Goal: Entertainment & Leisure: Consume media (video, audio)

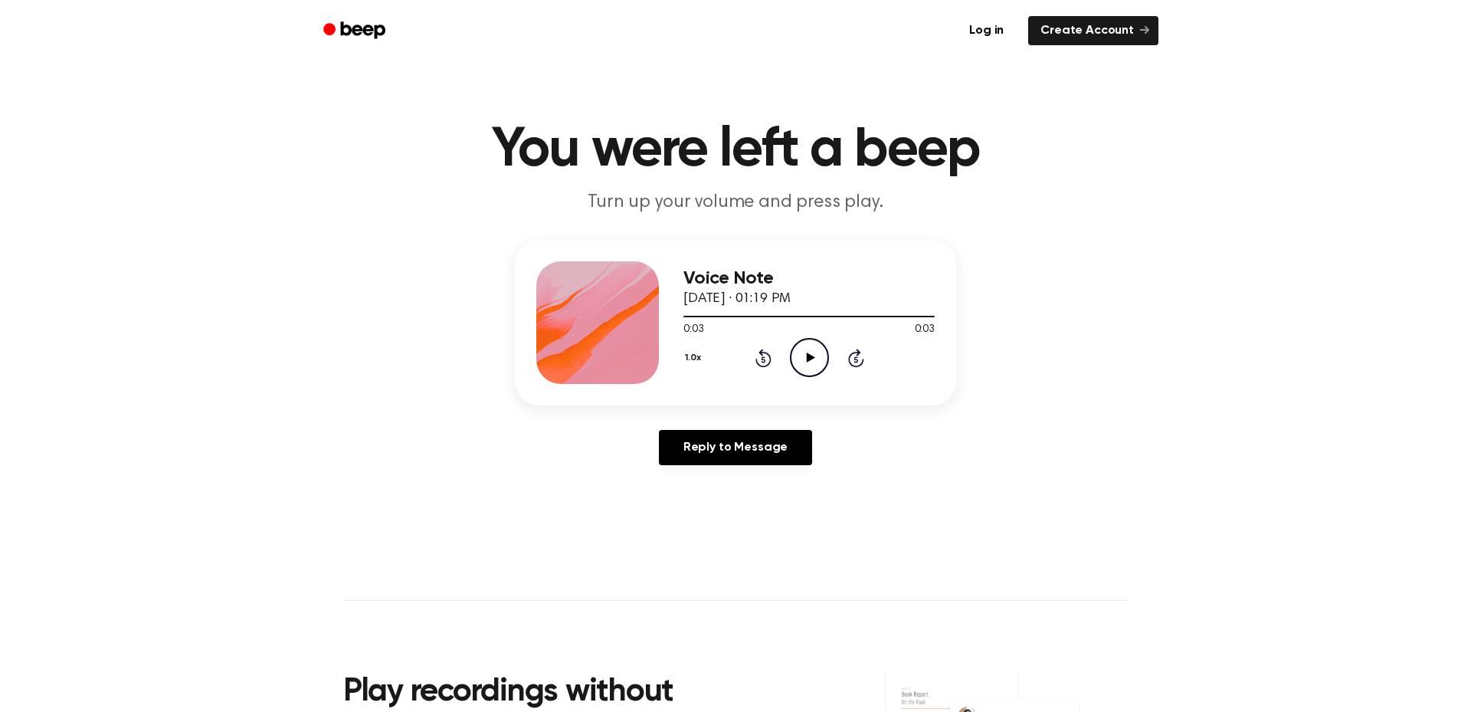
click at [816, 359] on icon "Play Audio" at bounding box center [809, 357] width 39 height 39
click at [816, 362] on icon "Play Audio" at bounding box center [809, 357] width 39 height 39
click at [807, 378] on div "Voice Note [DATE] · 01:19 PM 0:03 0:03 Your browser does not support the [objec…" at bounding box center [808, 322] width 251 height 123
click at [816, 362] on icon "Play Audio" at bounding box center [809, 357] width 39 height 39
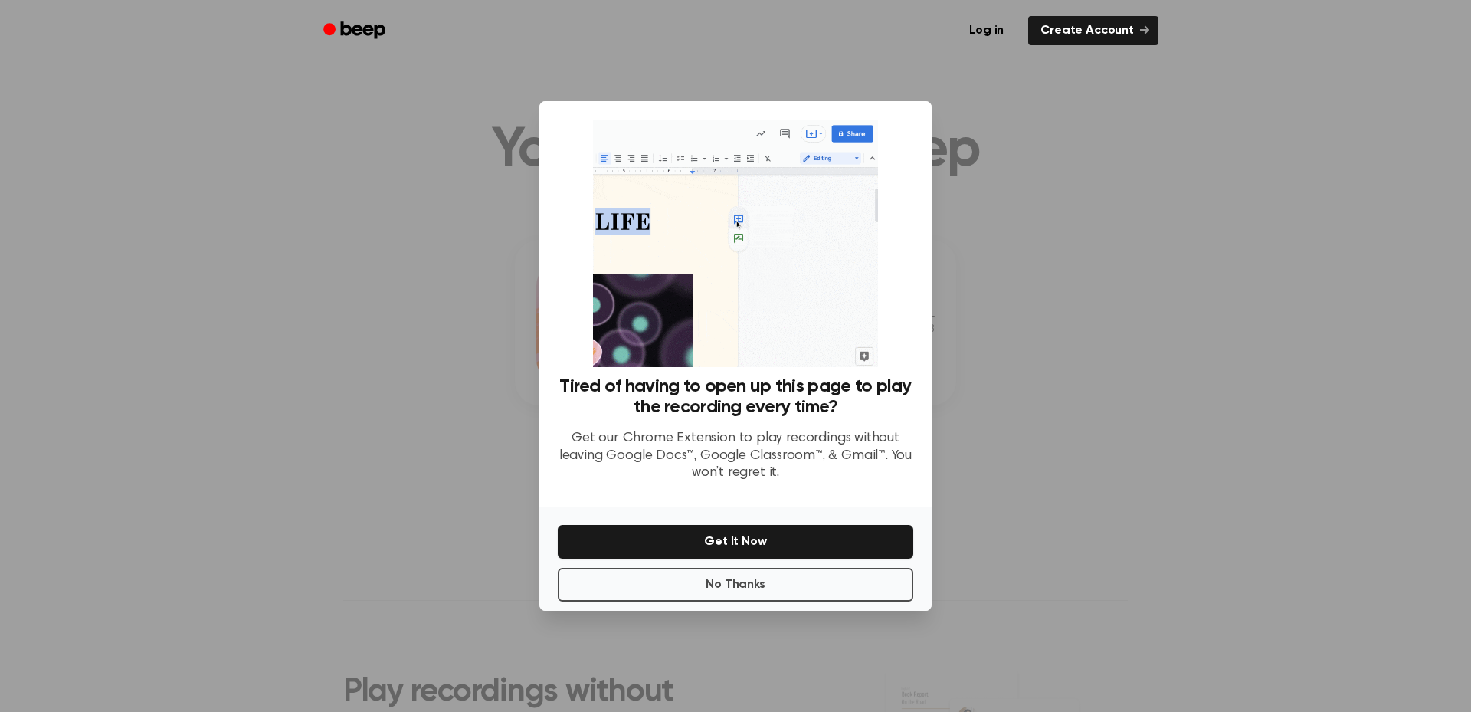
click at [1003, 362] on div at bounding box center [735, 356] width 1471 height 712
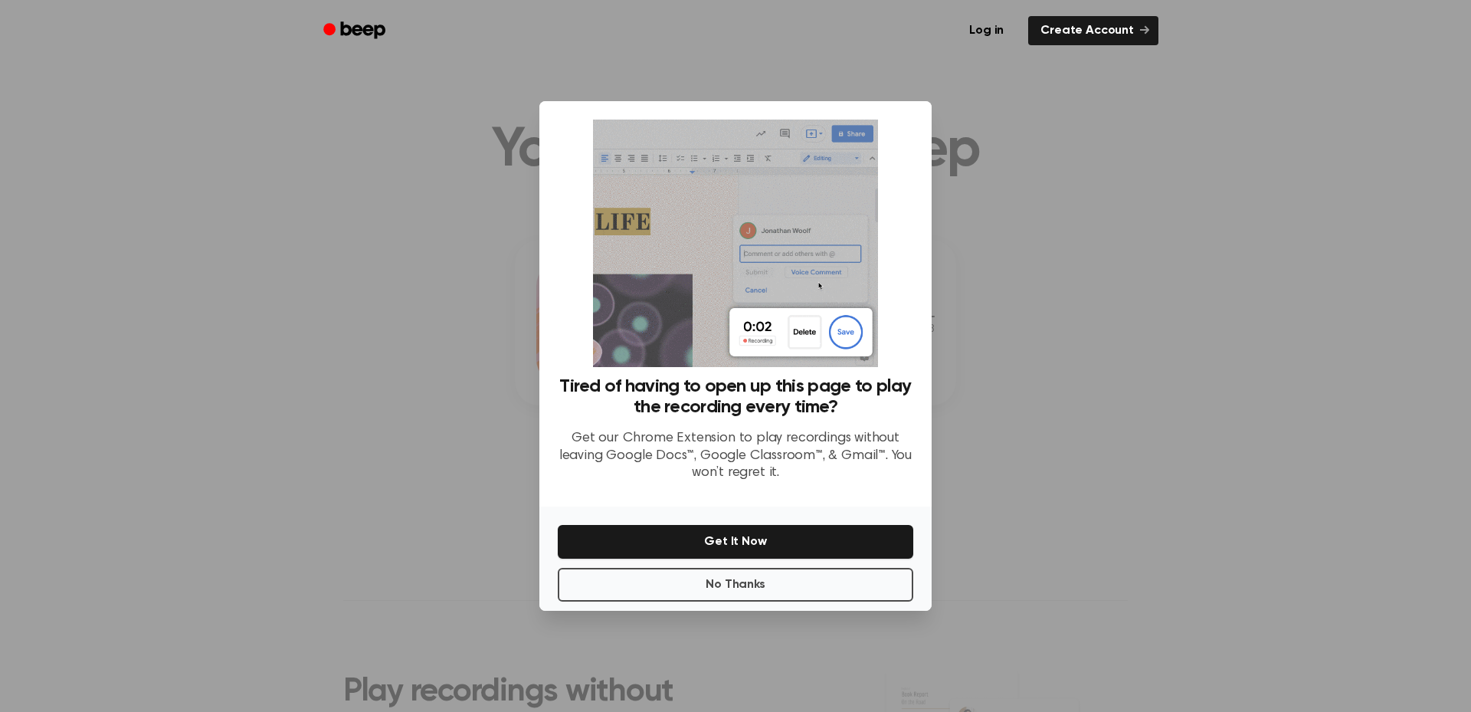
click at [677, 564] on div "No Thanks Get It Now" at bounding box center [735, 558] width 392 height 104
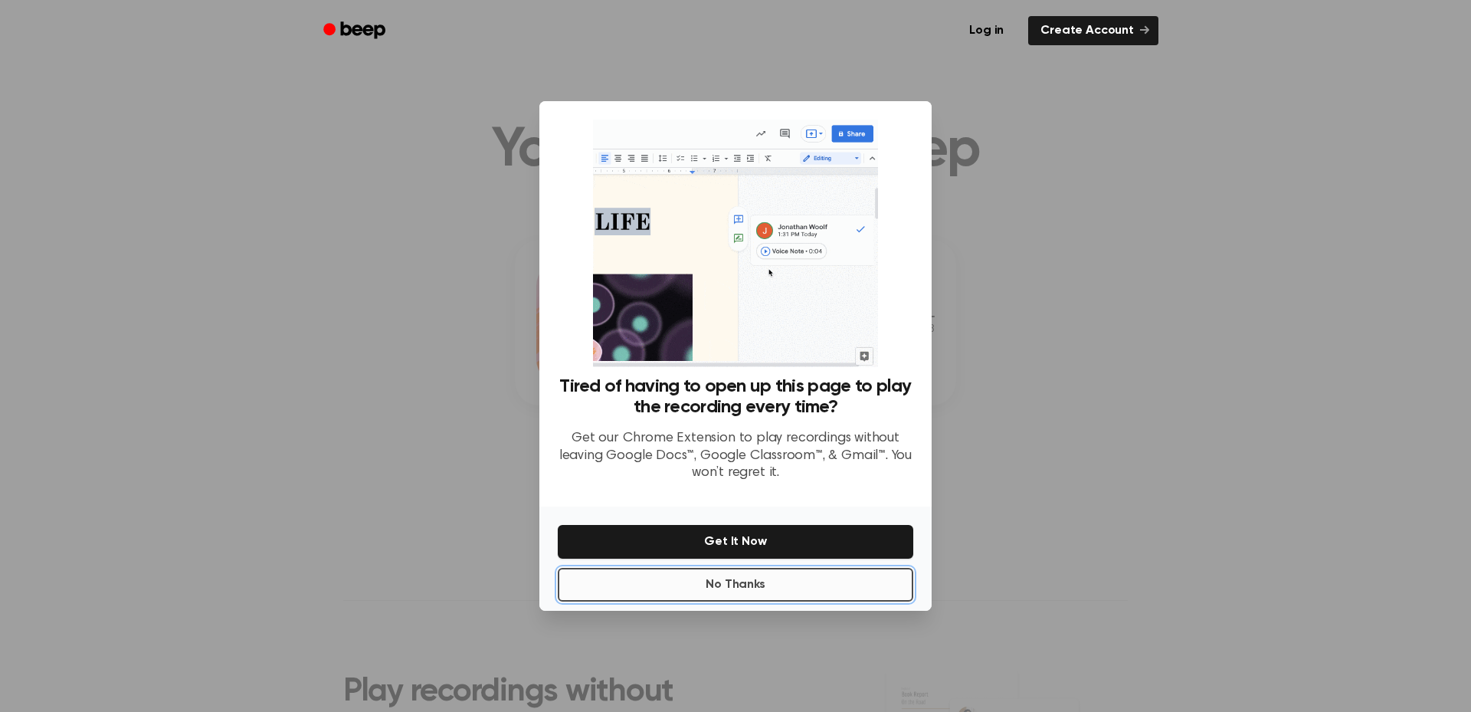
click at [679, 571] on button "No Thanks" at bounding box center [735, 585] width 355 height 34
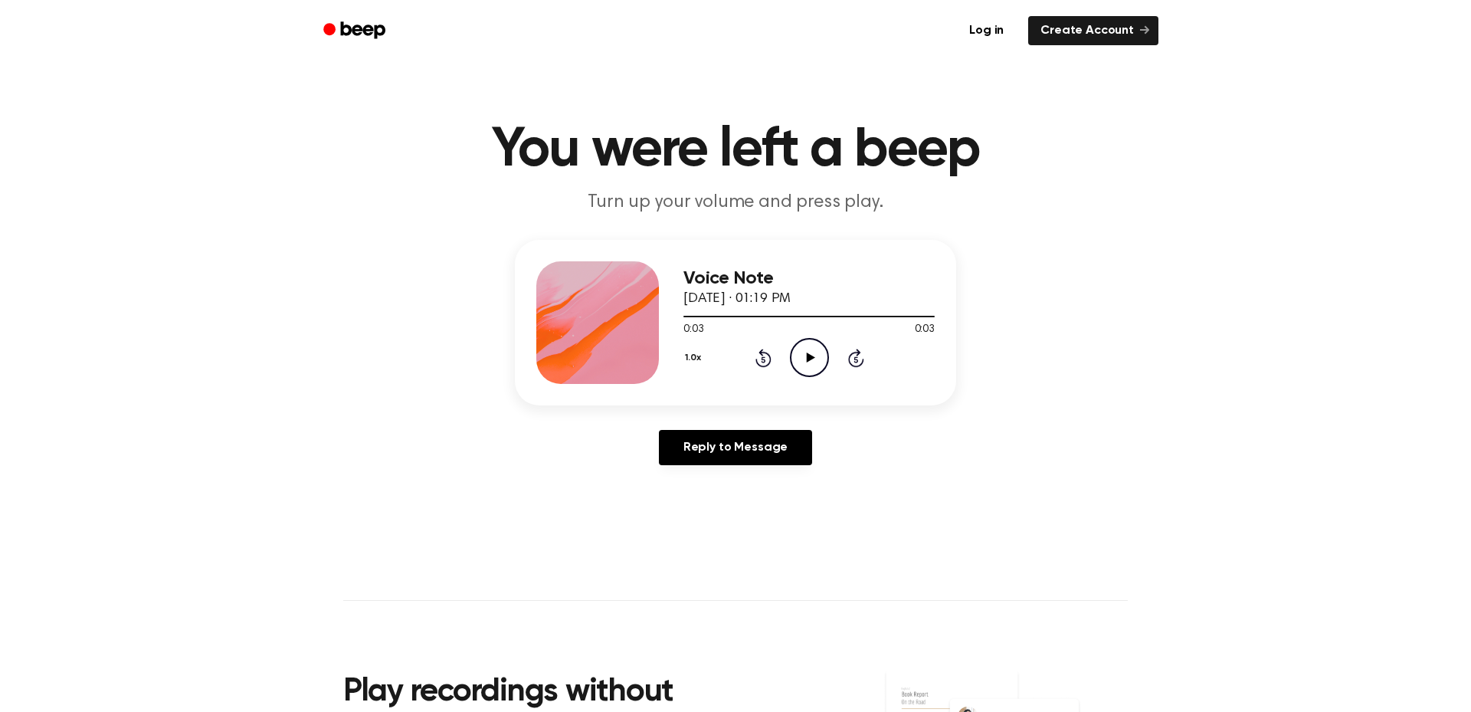
click at [816, 355] on icon "Play Audio" at bounding box center [809, 357] width 39 height 39
click at [816, 355] on icon "Pause Audio" at bounding box center [809, 357] width 39 height 39
click at [754, 363] on icon "Rewind 5 seconds" at bounding box center [762, 358] width 17 height 20
click at [797, 361] on icon "Play Audio" at bounding box center [809, 357] width 39 height 39
click at [797, 368] on icon "Play Audio" at bounding box center [809, 357] width 39 height 39
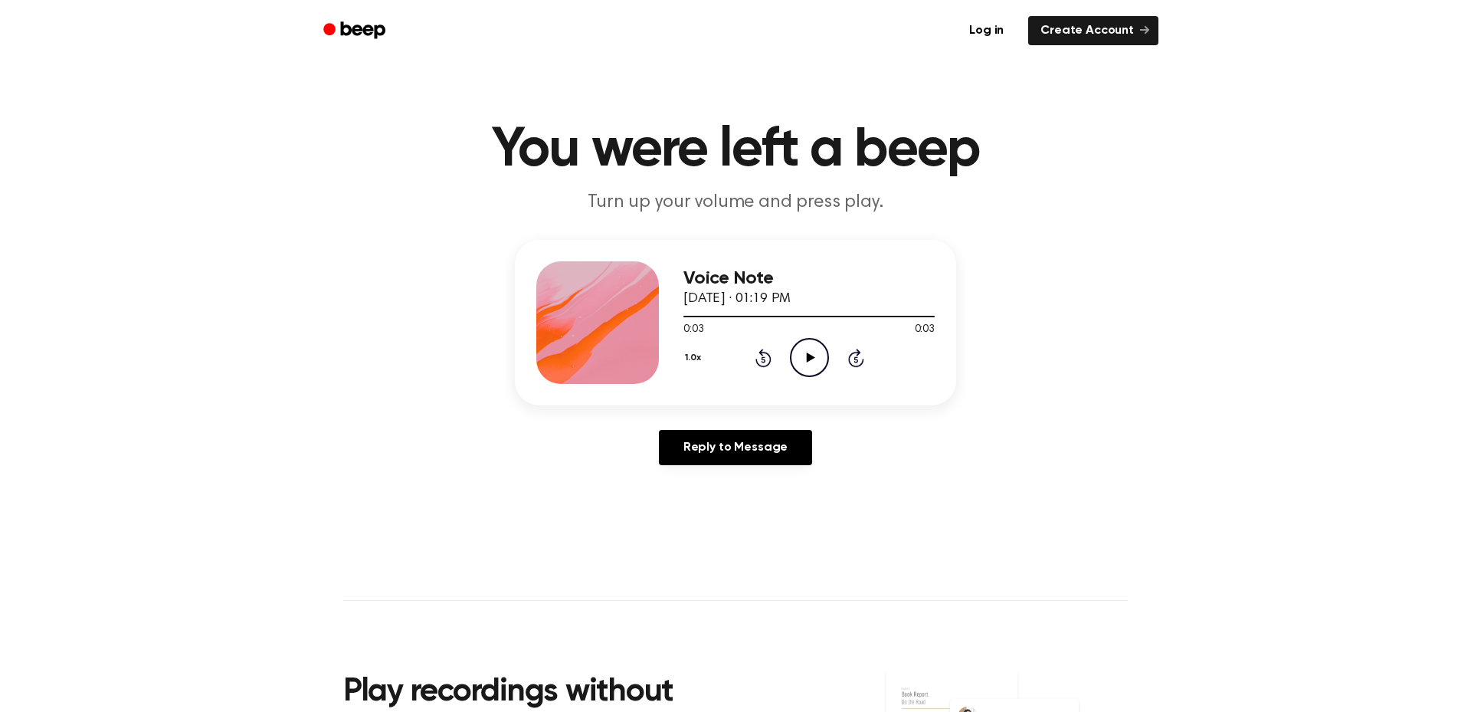
click at [800, 365] on icon "Play Audio" at bounding box center [809, 357] width 39 height 39
click at [720, 438] on link "Reply to Message" at bounding box center [735, 447] width 153 height 35
click at [819, 353] on icon "Play Audio" at bounding box center [809, 357] width 39 height 39
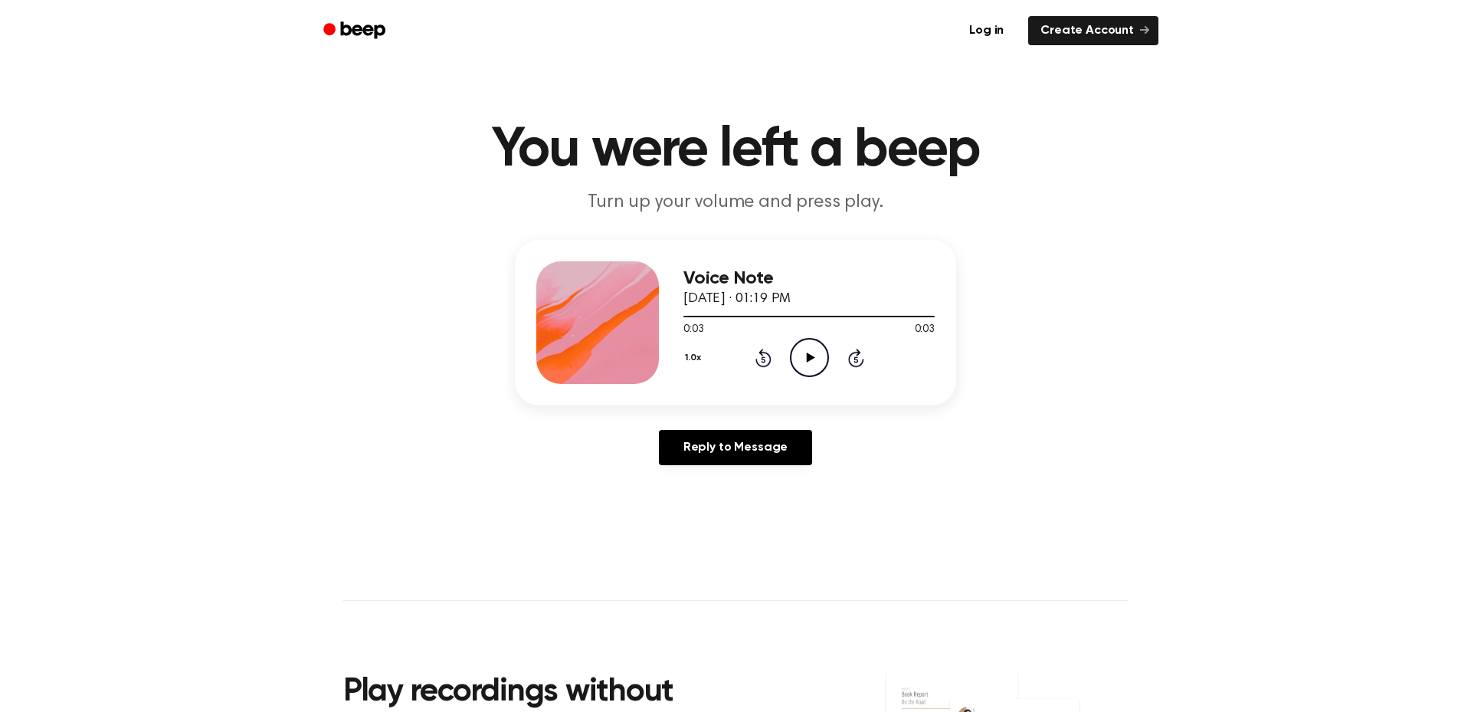
click at [817, 352] on icon "Play Audio" at bounding box center [809, 357] width 39 height 39
click at [823, 352] on icon "Play Audio" at bounding box center [809, 357] width 39 height 39
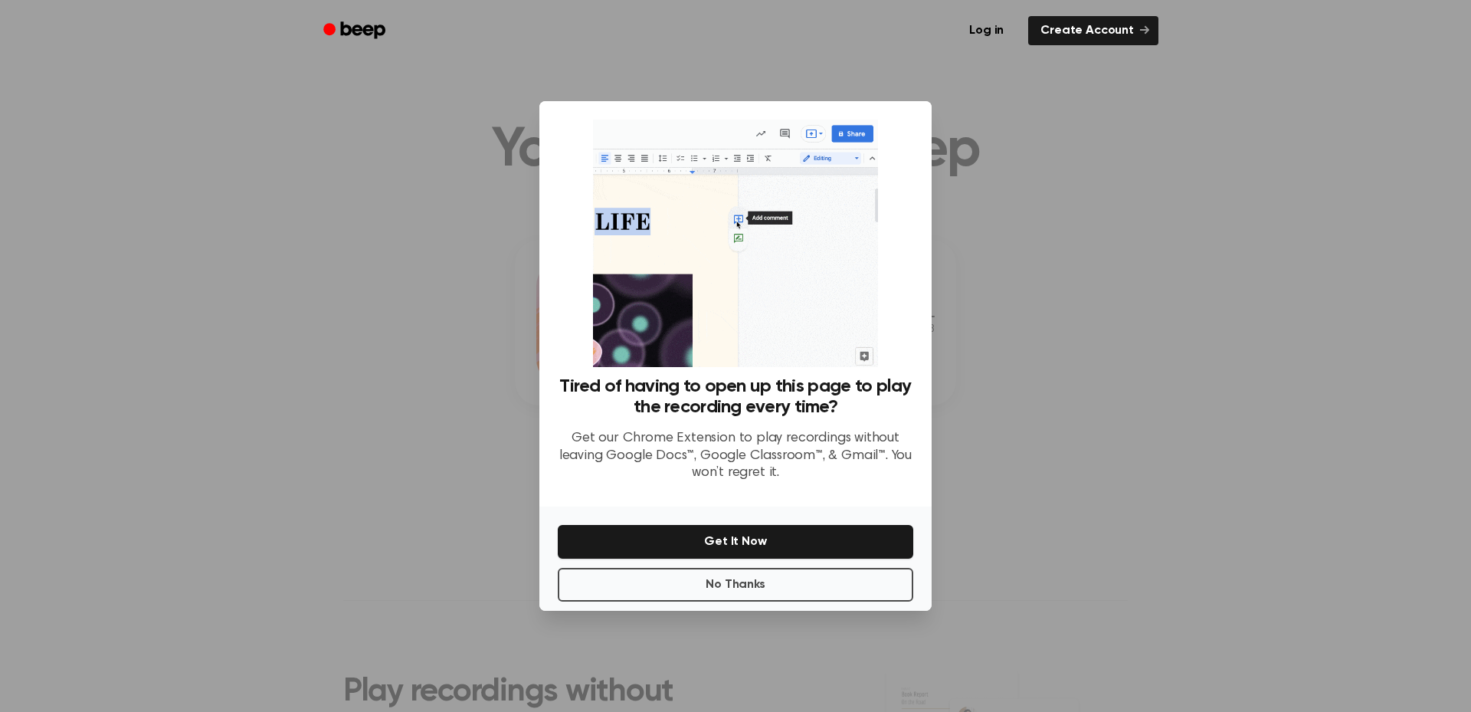
click at [1127, 317] on div at bounding box center [735, 356] width 1471 height 712
click at [1085, 260] on div at bounding box center [735, 356] width 1471 height 712
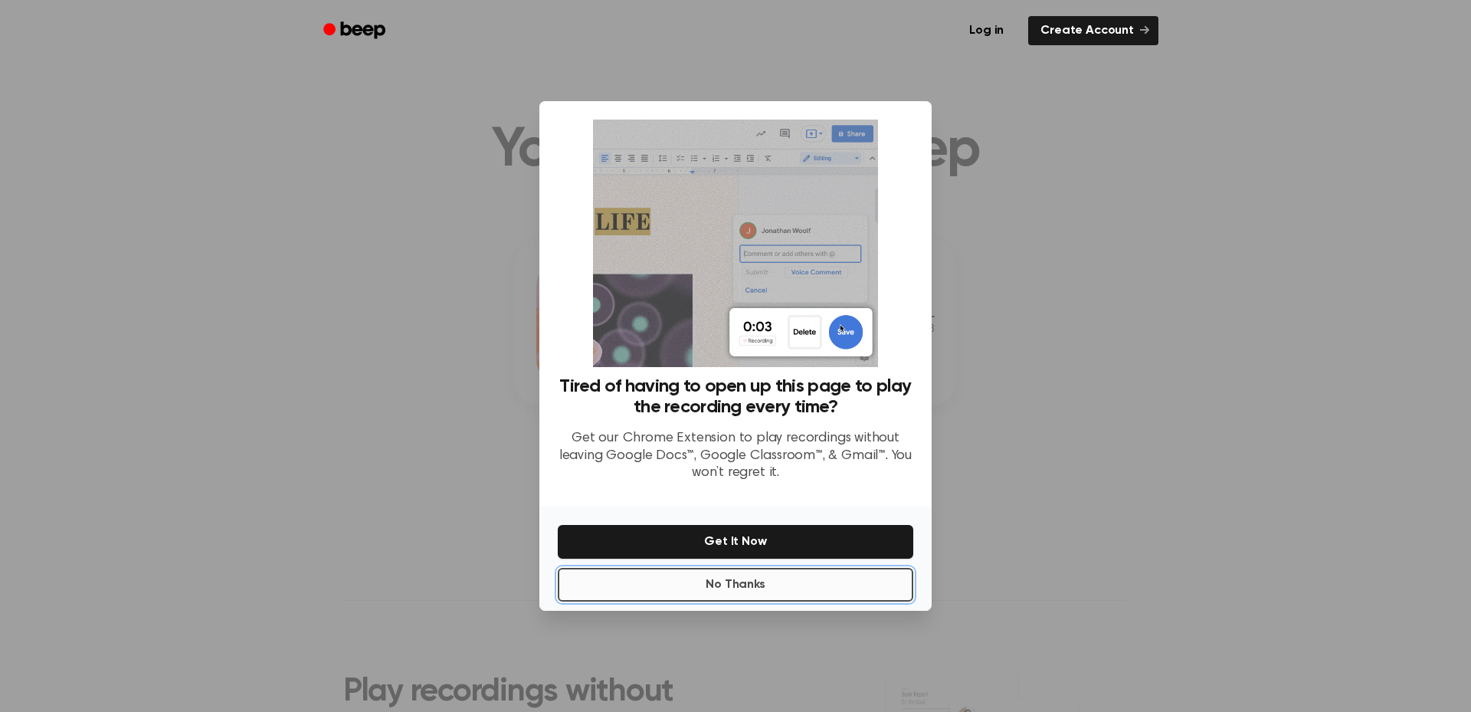
click at [679, 587] on button "No Thanks" at bounding box center [735, 585] width 355 height 34
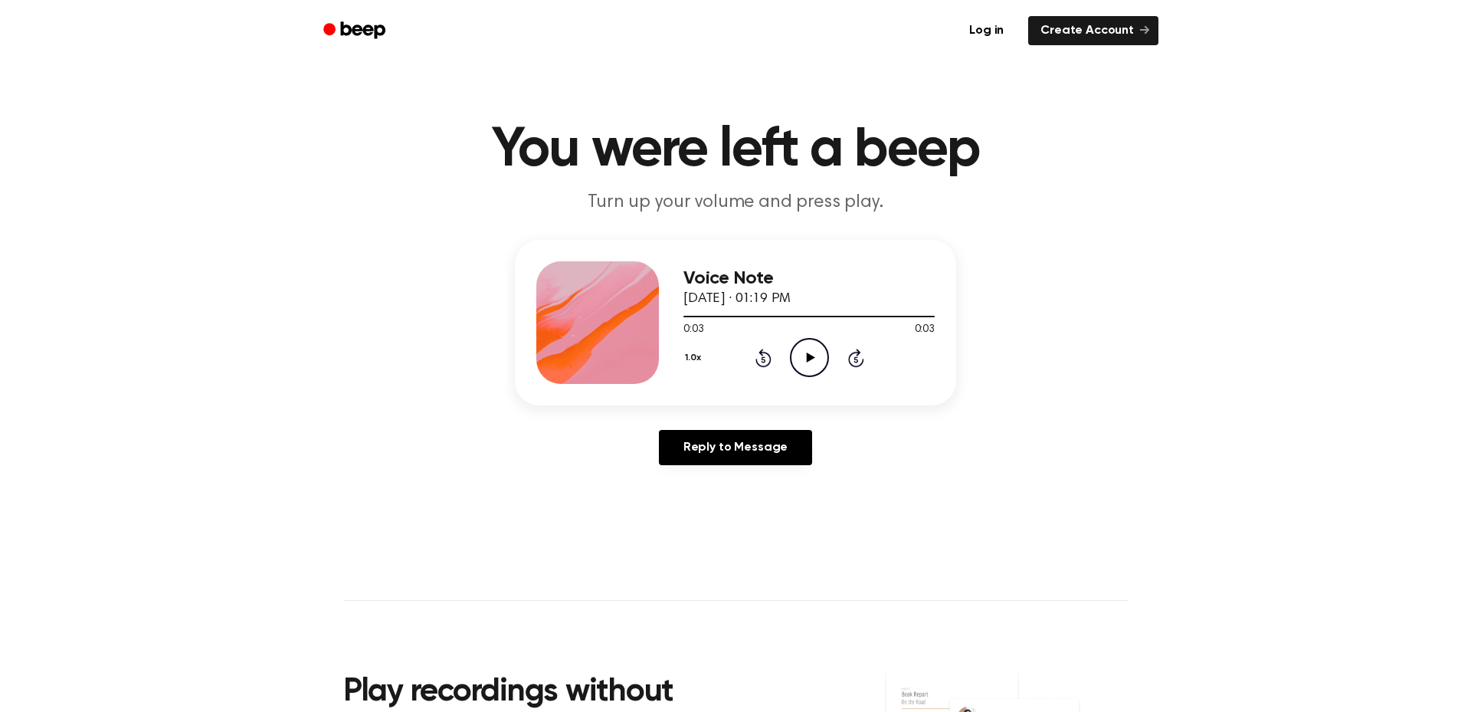
click at [806, 363] on icon "Play Audio" at bounding box center [809, 357] width 39 height 39
click at [806, 363] on icon "Pause Audio" at bounding box center [809, 357] width 39 height 39
click at [806, 363] on icon "Play Audio" at bounding box center [809, 357] width 39 height 39
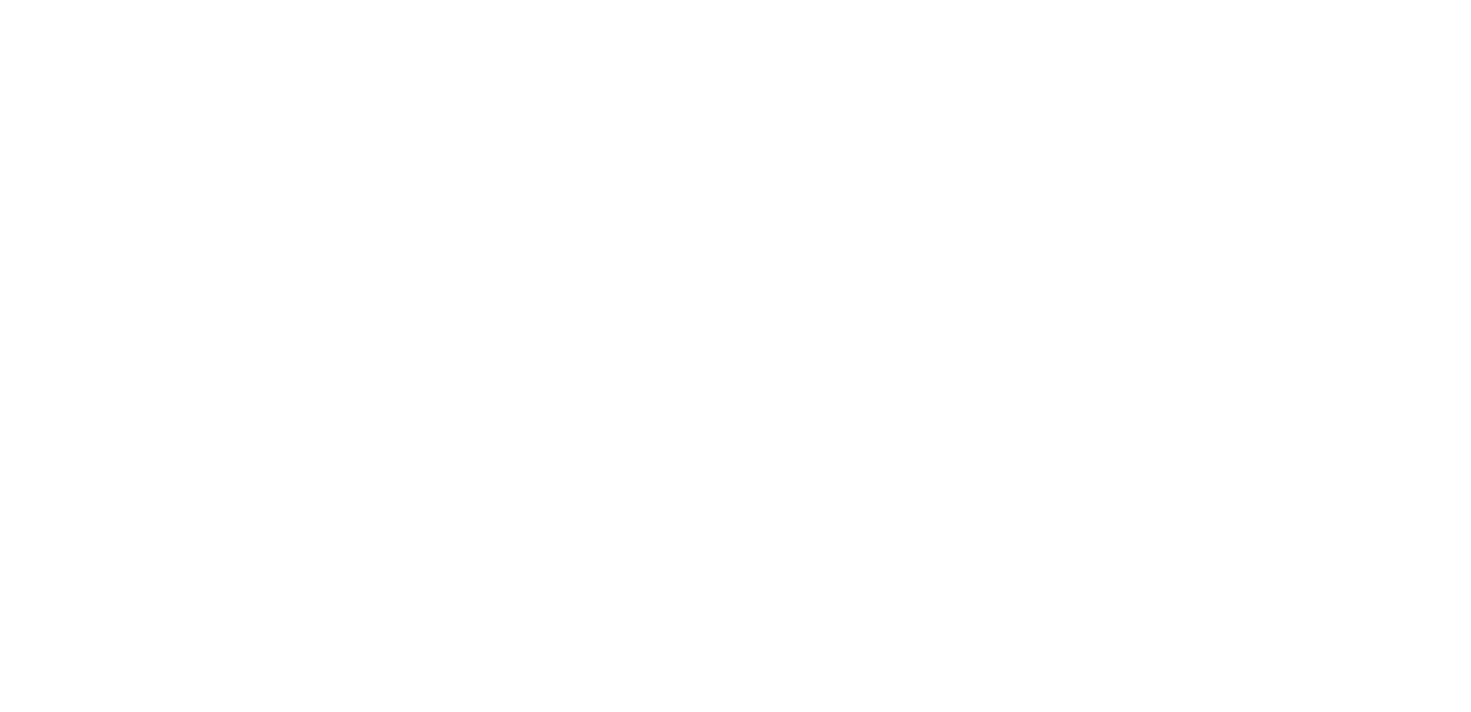
click at [557, 0] on html at bounding box center [735, 0] width 1471 height 0
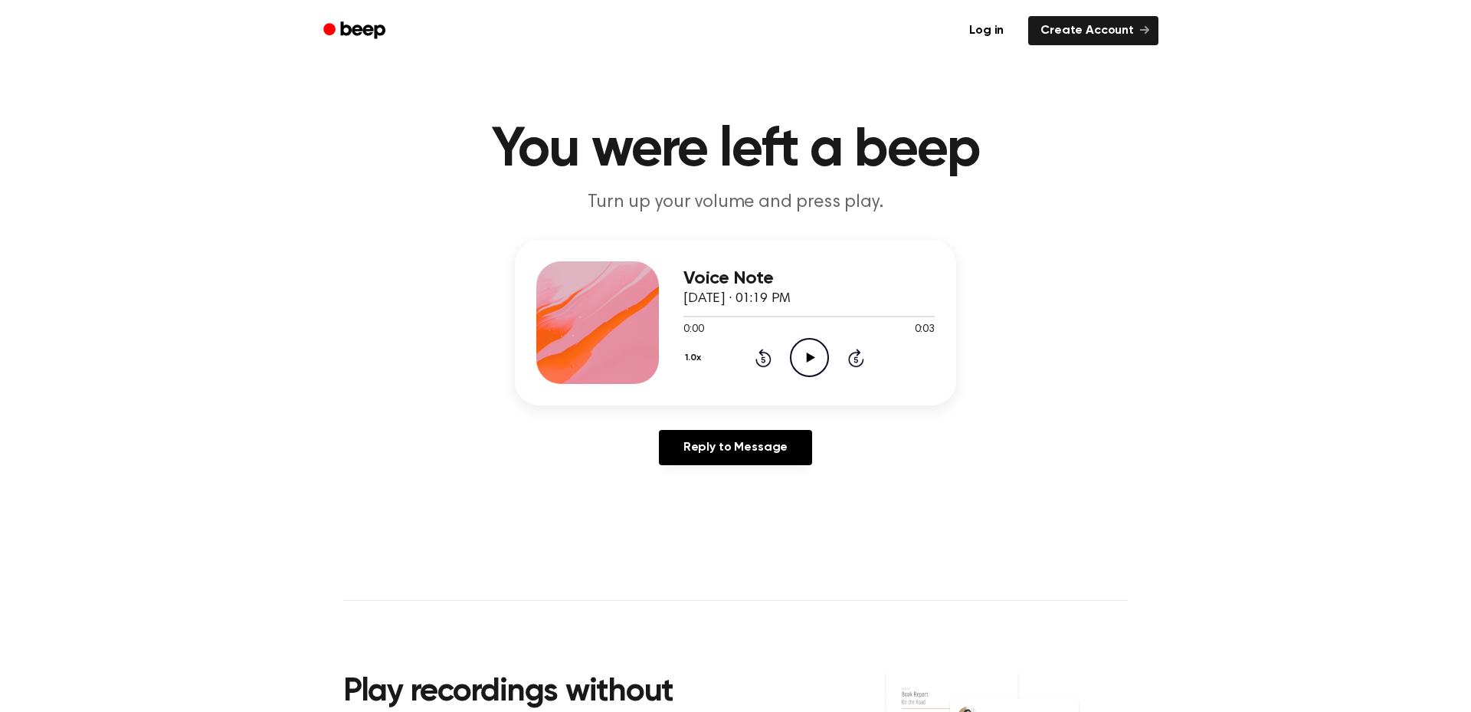
click at [798, 352] on icon "Play Audio" at bounding box center [809, 357] width 39 height 39
click at [798, 352] on icon "Pause Audio" at bounding box center [809, 357] width 39 height 39
click at [861, 316] on span at bounding box center [860, 316] width 12 height 12
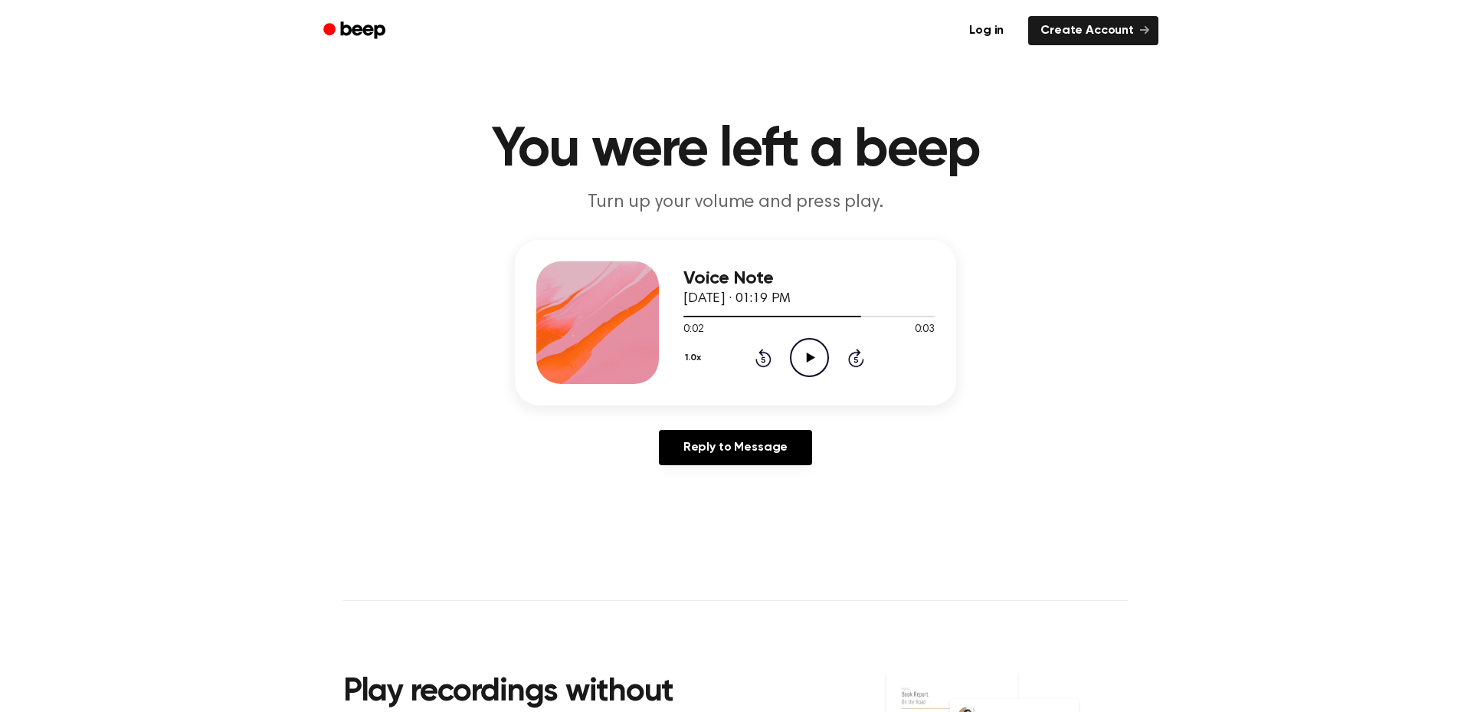
click at [811, 354] on icon "Play Audio" at bounding box center [809, 357] width 39 height 39
click at [859, 316] on div at bounding box center [808, 317] width 251 height 2
click at [816, 365] on icon "Play Audio" at bounding box center [809, 357] width 39 height 39
click at [851, 316] on div at bounding box center [808, 317] width 251 height 2
click at [800, 345] on icon "Play Audio" at bounding box center [809, 357] width 39 height 39
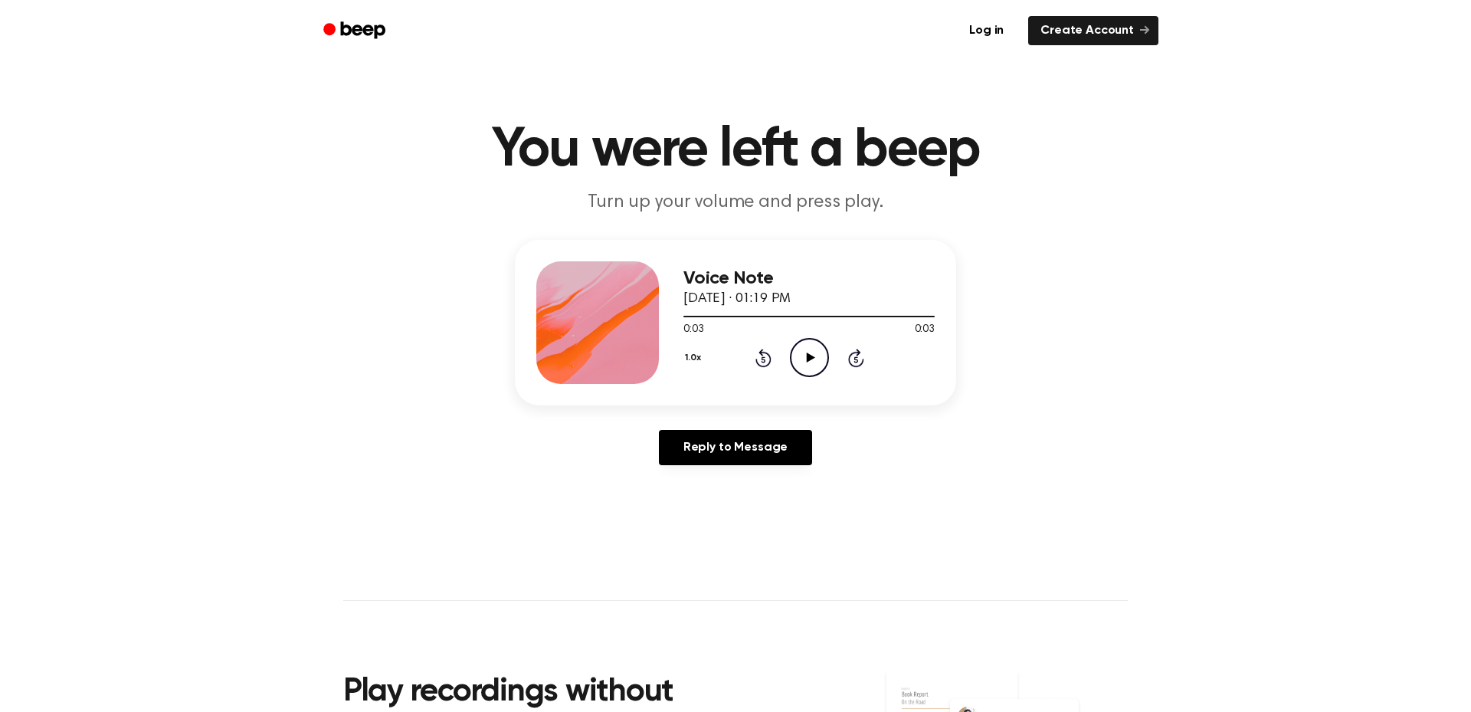
click at [800, 345] on icon "Play Audio" at bounding box center [809, 357] width 39 height 39
